Goal: Task Accomplishment & Management: Manage account settings

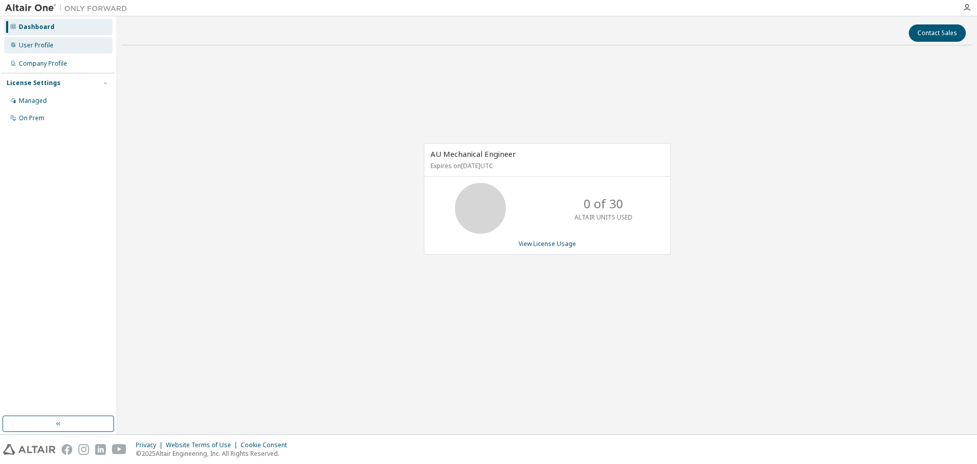
click at [58, 42] on div "User Profile" at bounding box center [58, 45] width 108 height 16
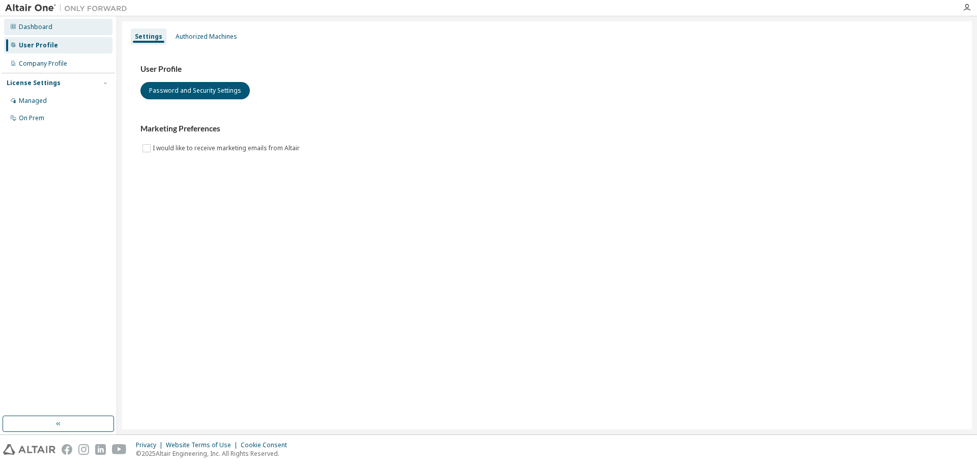
click at [58, 30] on div "Dashboard" at bounding box center [58, 27] width 108 height 16
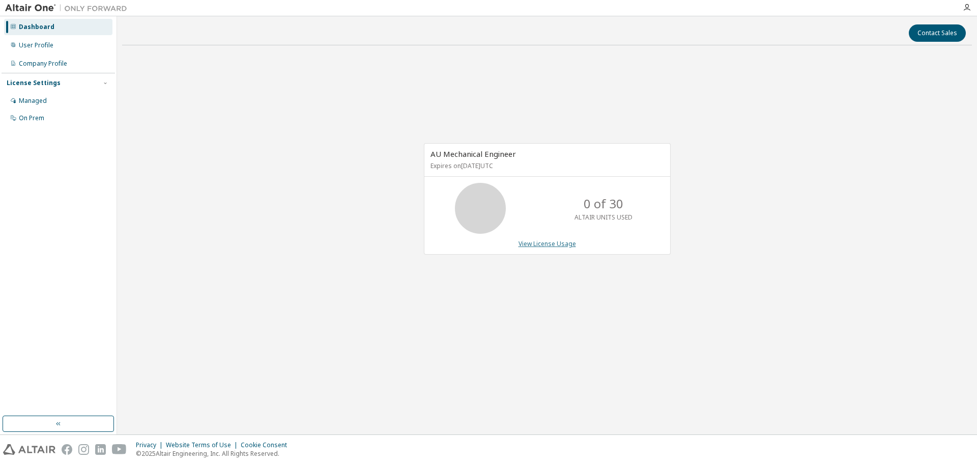
click at [544, 246] on link "View License Usage" at bounding box center [547, 243] width 57 height 9
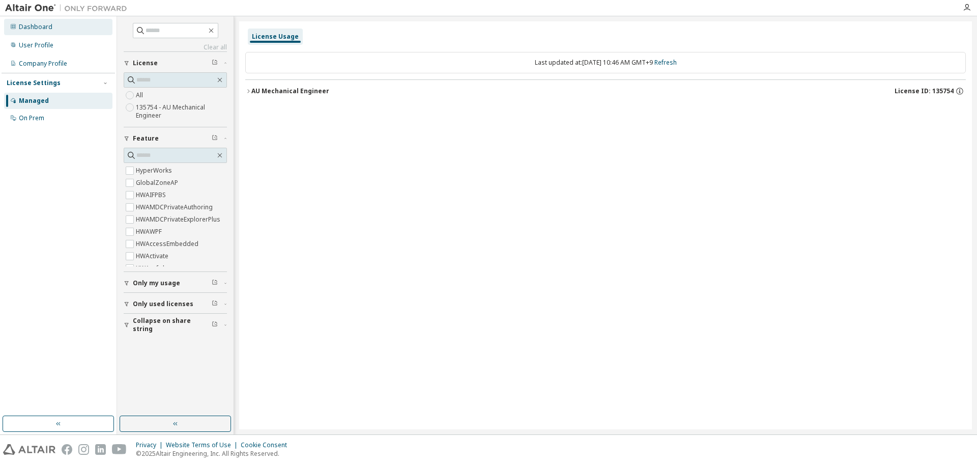
click at [33, 32] on div "Dashboard" at bounding box center [58, 27] width 108 height 16
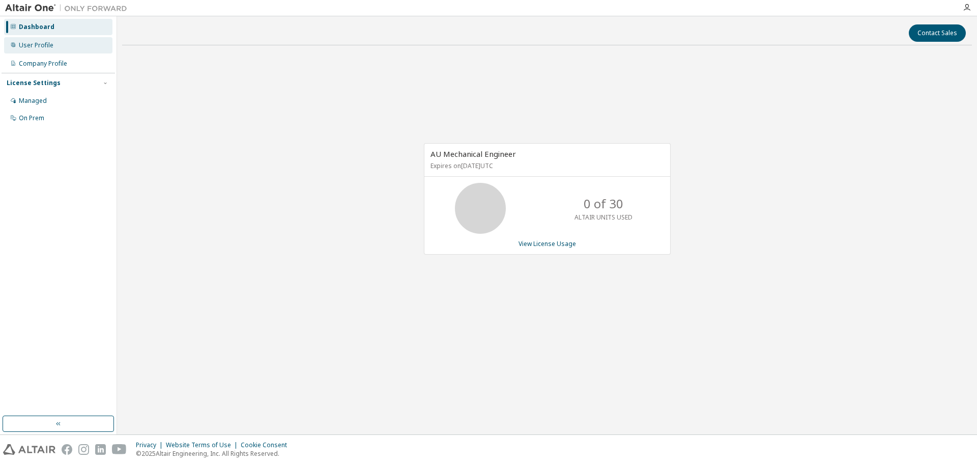
click at [59, 52] on div "User Profile" at bounding box center [58, 45] width 108 height 16
click at [51, 53] on div "Dashboard User Profile Company Profile License Settings Managed On Prem" at bounding box center [58, 72] width 113 height 109
click at [51, 46] on div "User Profile" at bounding box center [36, 45] width 35 height 8
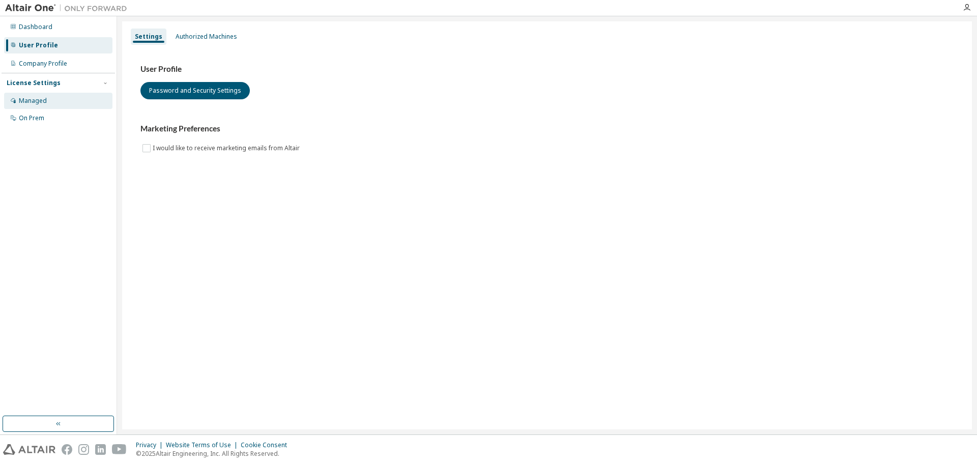
click at [47, 100] on div "Managed" at bounding box center [58, 101] width 108 height 16
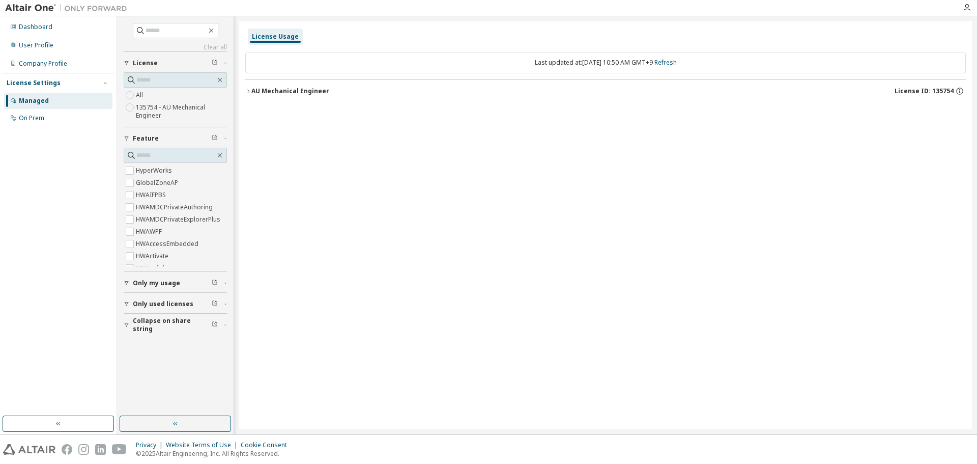
click at [152, 110] on label "135754 - AU Mechanical Engineer" at bounding box center [181, 111] width 91 height 20
click at [248, 92] on icon "button" at bounding box center [248, 91] width 6 height 6
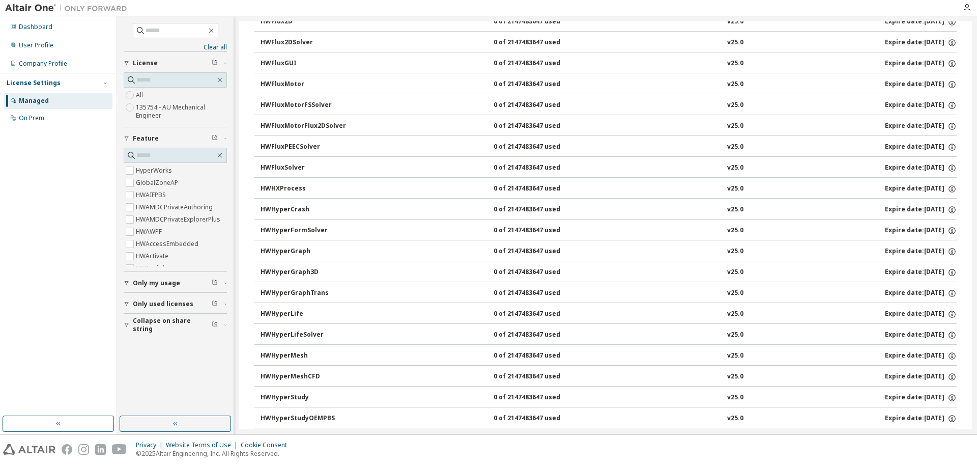
scroll to position [333, 0]
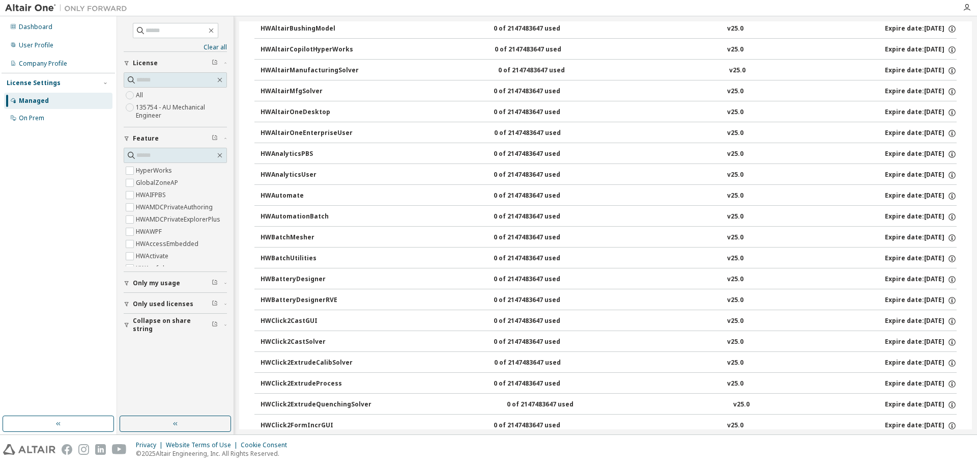
click at [124, 305] on icon "button" at bounding box center [127, 304] width 6 height 6
click at [169, 303] on span "Only used licenses" at bounding box center [163, 304] width 61 height 8
click at [130, 282] on div "button" at bounding box center [128, 283] width 9 height 6
click at [126, 282] on icon "button" at bounding box center [127, 283] width 6 height 6
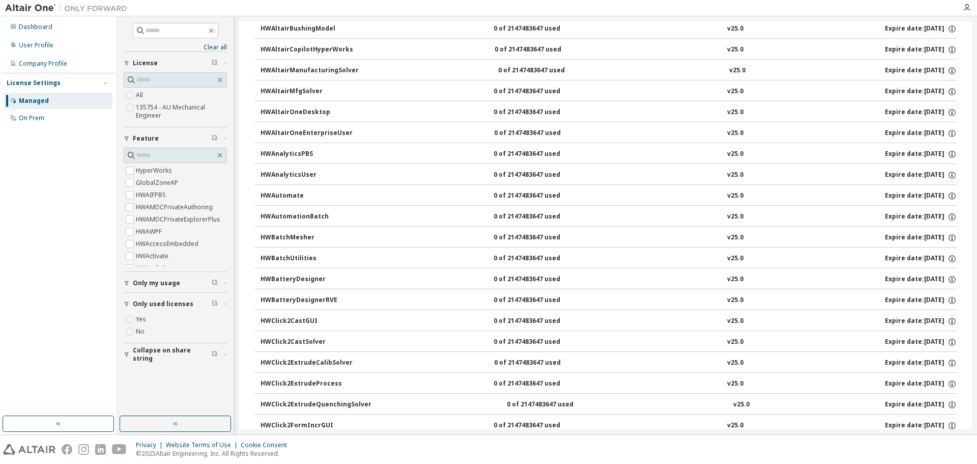
click at [126, 302] on icon "button" at bounding box center [127, 304] width 4 height 5
click at [128, 329] on button "Collapse on share string" at bounding box center [175, 324] width 103 height 22
click at [128, 328] on button "Collapse on share string" at bounding box center [175, 324] width 103 height 22
click at [218, 25] on span at bounding box center [175, 30] width 85 height 15
click at [215, 28] on icon "button" at bounding box center [211, 30] width 8 height 8
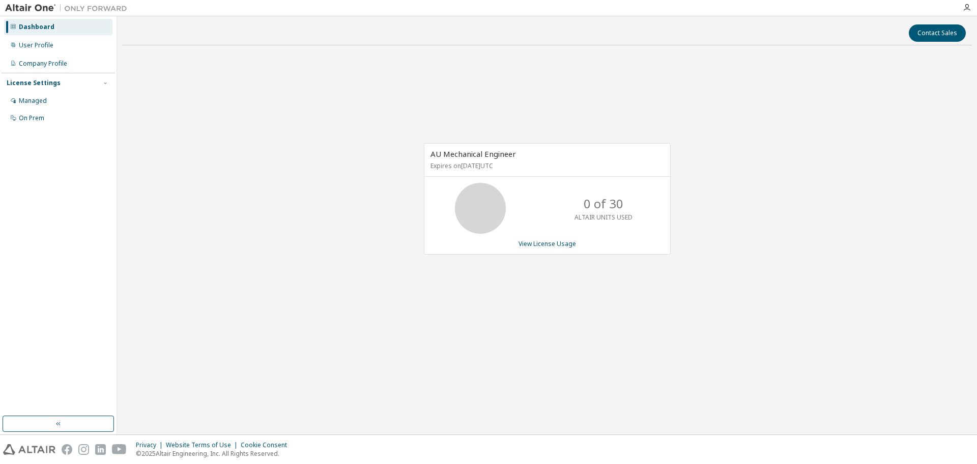
click at [468, 200] on icon at bounding box center [480, 207] width 25 height 25
click at [480, 158] on span "AU Mechanical Engineer" at bounding box center [472, 154] width 85 height 10
click at [483, 156] on span "AU Mechanical Engineer" at bounding box center [472, 154] width 85 height 10
click at [604, 196] on p "0 of 30" at bounding box center [604, 203] width 40 height 17
click at [607, 205] on p "0 of 30" at bounding box center [604, 203] width 40 height 17
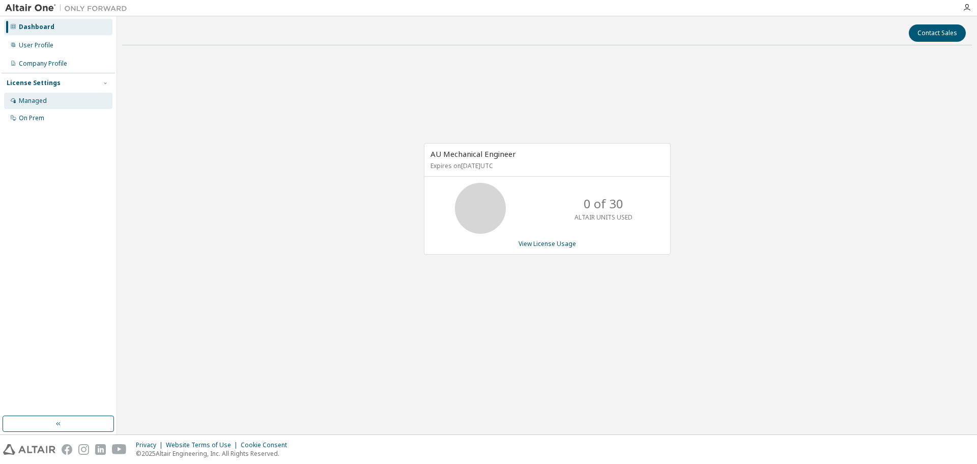
click at [50, 101] on div "Managed" at bounding box center [58, 101] width 108 height 16
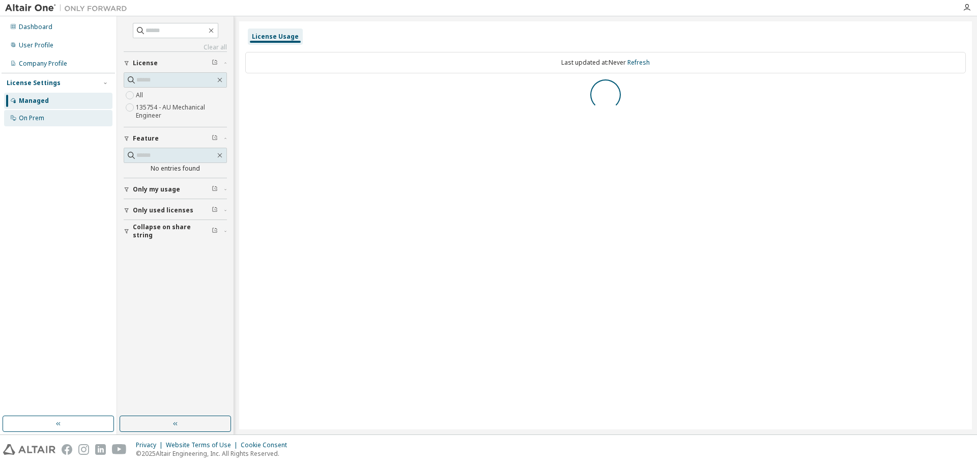
click at [41, 117] on div "On Prem" at bounding box center [31, 118] width 25 height 8
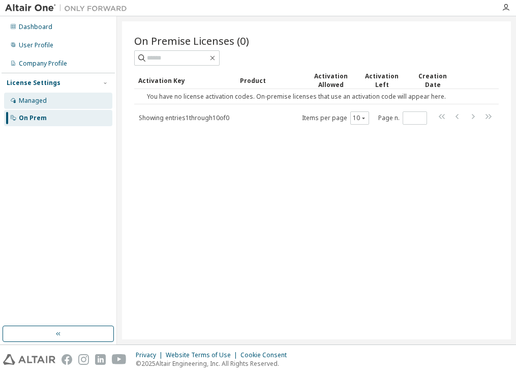
click at [62, 101] on div "Managed" at bounding box center [58, 101] width 108 height 16
